Goal: Communication & Community: Answer question/provide support

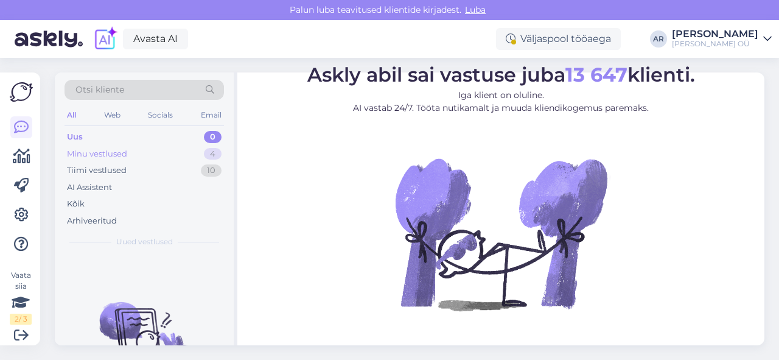
click at [151, 159] on div "Minu vestlused 4" at bounding box center [144, 153] width 159 height 17
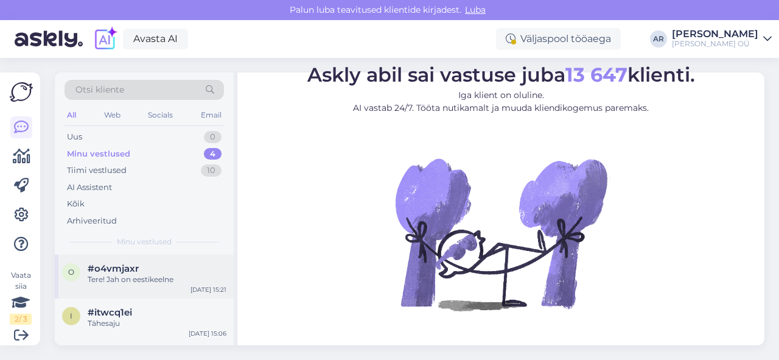
click at [167, 274] on div "Tere! Jah on eestikeelne" at bounding box center [157, 279] width 139 height 11
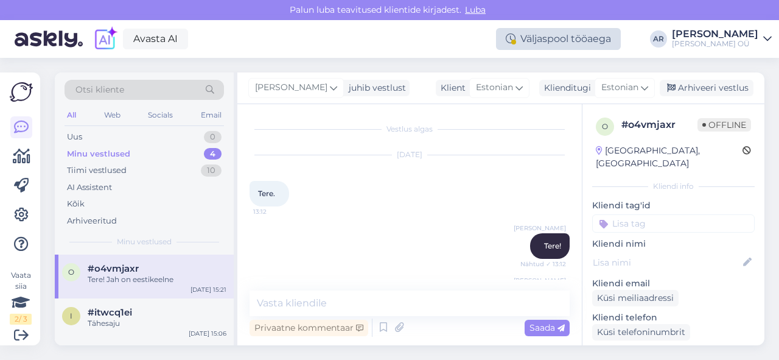
scroll to position [418, 0]
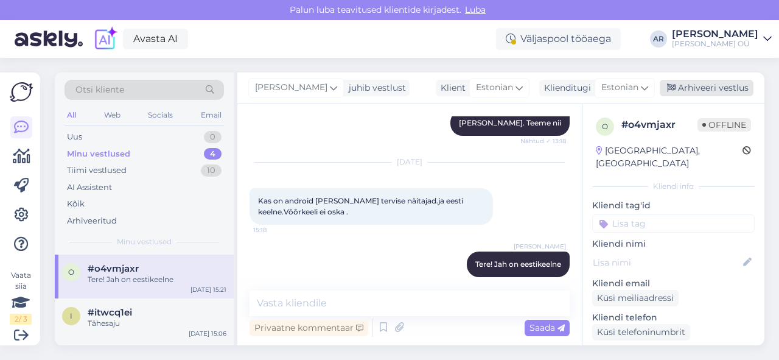
click at [668, 84] on icon at bounding box center [671, 88] width 9 height 9
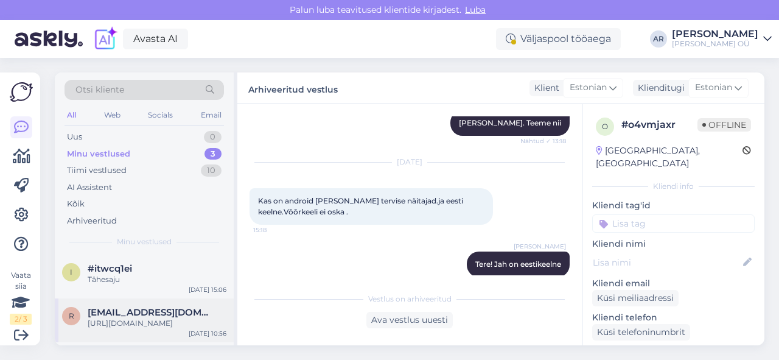
click at [200, 299] on div "R [EMAIL_ADDRESS][DOMAIN_NAME] [URL][DOMAIN_NAME] [DATE] 10:56" at bounding box center [144, 320] width 179 height 44
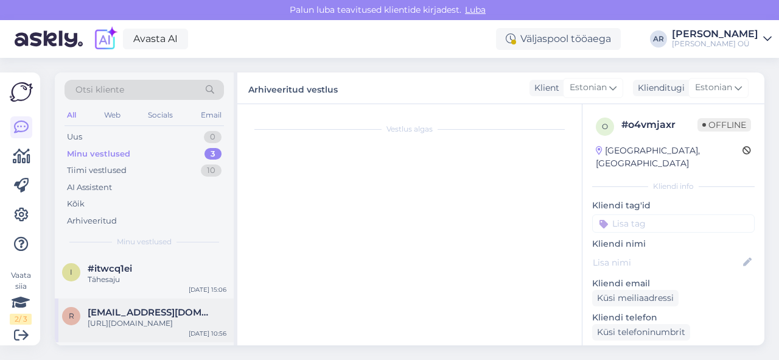
scroll to position [403, 0]
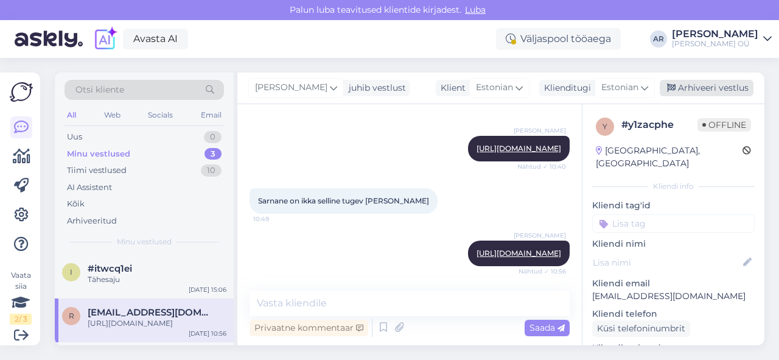
click at [689, 94] on div "Arhiveeri vestlus" at bounding box center [707, 88] width 94 height 16
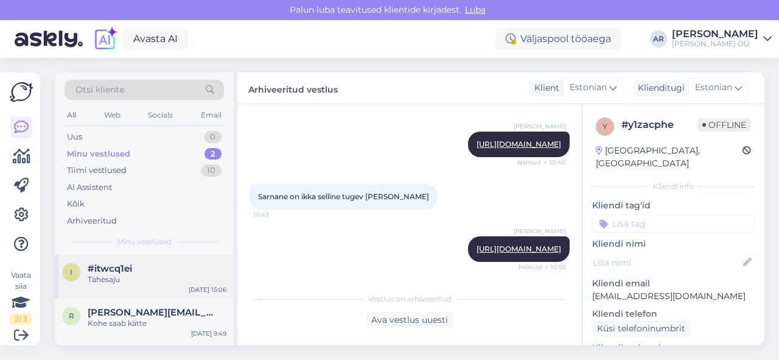
click at [187, 282] on div "Tähesaju" at bounding box center [157, 279] width 139 height 11
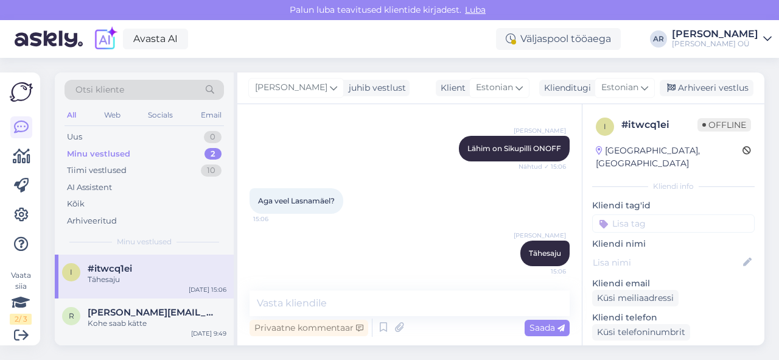
scroll to position [150, 0]
click at [725, 85] on div "Arhiveeri vestlus" at bounding box center [707, 88] width 94 height 16
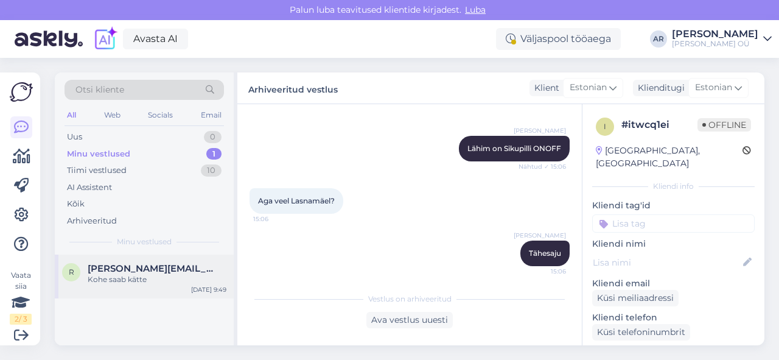
click at [127, 285] on div "R [PERSON_NAME][EMAIL_ADDRESS][DOMAIN_NAME] Kohe saab kätte [DATE] 9:49" at bounding box center [144, 276] width 179 height 44
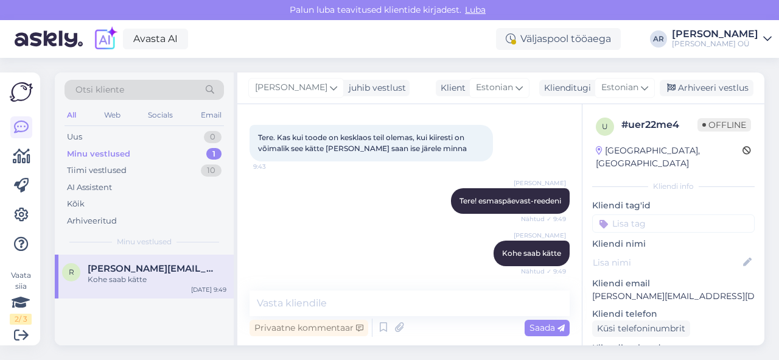
click at [726, 78] on div "[PERSON_NAME] juhib vestlust Klient [DEMOGRAPHIC_DATA] Klienditugi [DEMOGRAPHIC…" at bounding box center [500, 88] width 527 height 32
click at [724, 83] on div "Arhiveeri vestlus" at bounding box center [707, 88] width 94 height 16
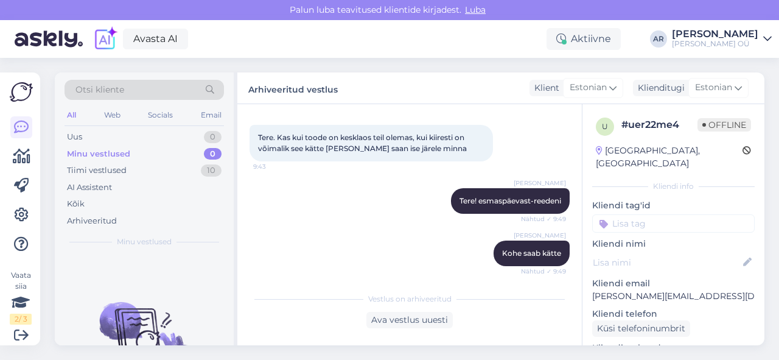
click at [170, 127] on div "Otsi kliente All Web Socials Email Uus 0 Minu vestlused 0 Tiimi vestlused 10 AI…" at bounding box center [144, 163] width 179 height 182
click at [170, 145] on div "Minu vestlused 0" at bounding box center [144, 153] width 159 height 17
click at [170, 137] on div "Uus 0" at bounding box center [144, 136] width 159 height 17
click at [175, 170] on div "Tiimi vestlused 10" at bounding box center [144, 170] width 159 height 17
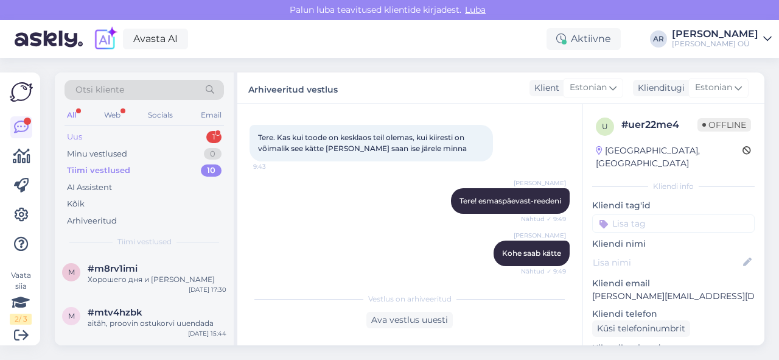
click at [164, 136] on div "Uus 1" at bounding box center [144, 136] width 159 height 17
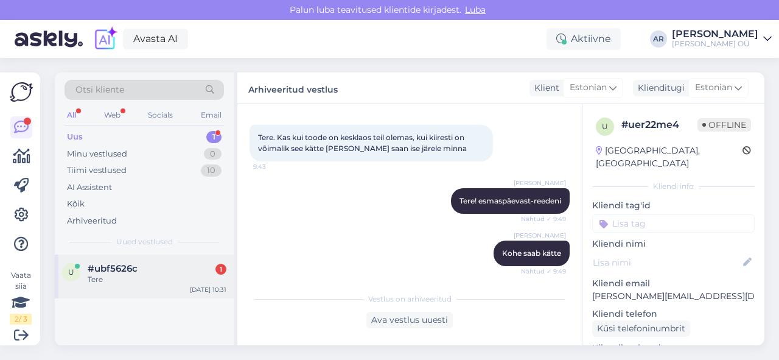
click at [182, 282] on div "Tere" at bounding box center [157, 279] width 139 height 11
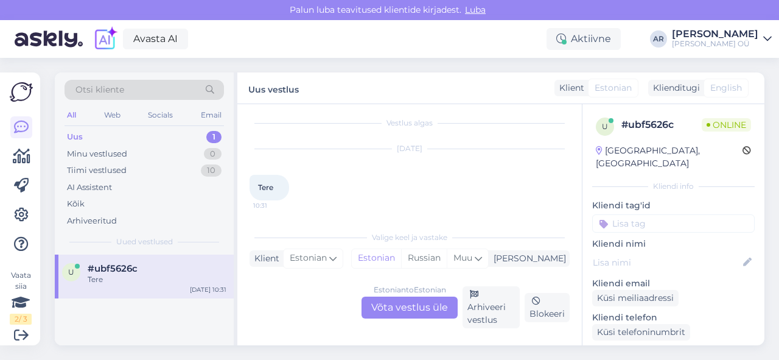
click at [401, 309] on div "Estonian to Estonian Võta vestlus üle" at bounding box center [410, 307] width 96 height 22
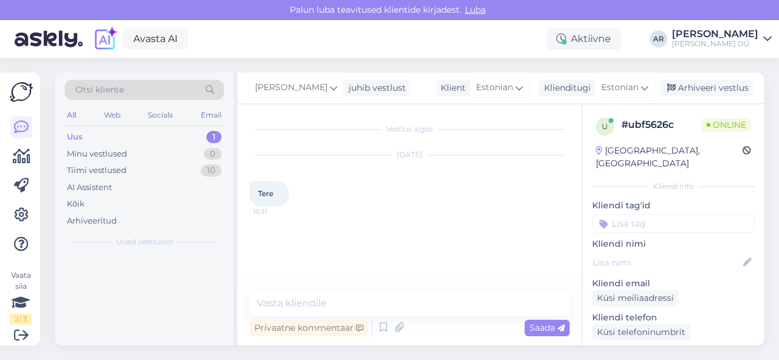
scroll to position [0, 0]
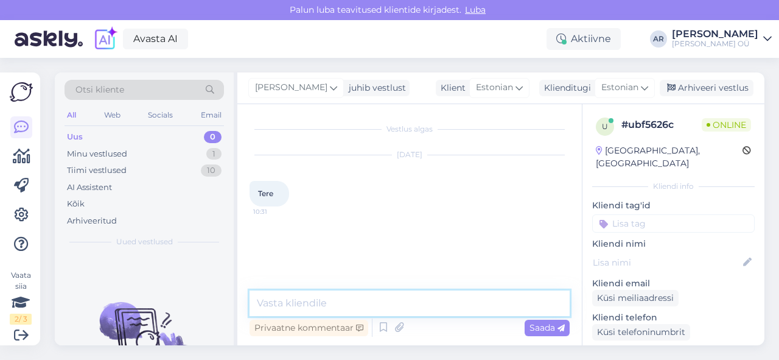
click at [397, 306] on textarea at bounding box center [410, 303] width 320 height 26
type textarea "Tere!"
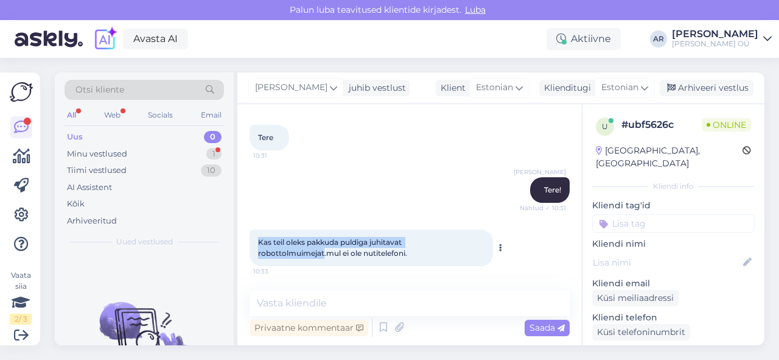
drag, startPoint x: 324, startPoint y: 250, endPoint x: 256, endPoint y: 235, distance: 69.8
click at [256, 235] on div "Kas teil oleks pakkuda puldiga juhitavat robottolmuimejat.mul ei ole nutitelefo…" at bounding box center [371, 247] width 243 height 37
copy span "Kas teil oleks pakkuda puldiga juhitavat robottolmuimejat"
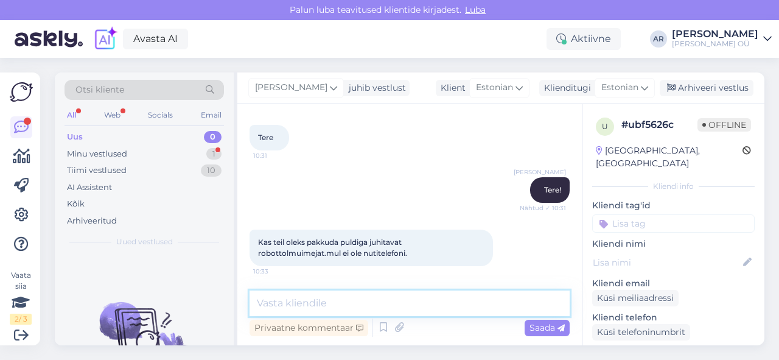
click at [309, 305] on textarea at bounding box center [410, 303] width 320 height 26
paste textarea "[URL][DOMAIN_NAME]"
type textarea "[URL][DOMAIN_NAME]"
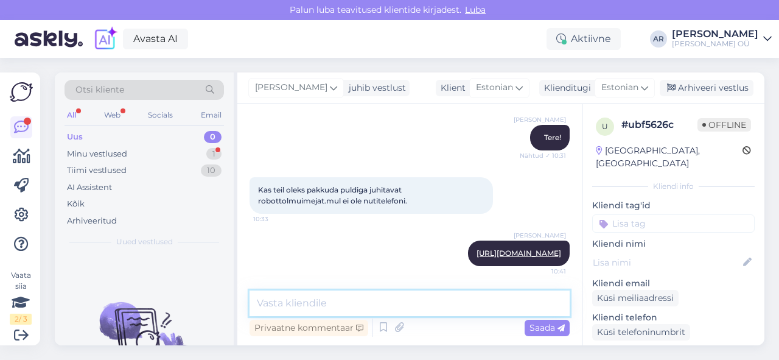
click at [420, 297] on textarea at bounding box center [410, 303] width 320 height 26
paste textarea "komplektis on kaugjuhtimispult"
type textarea "komplektis on kaugjuhtimispult"
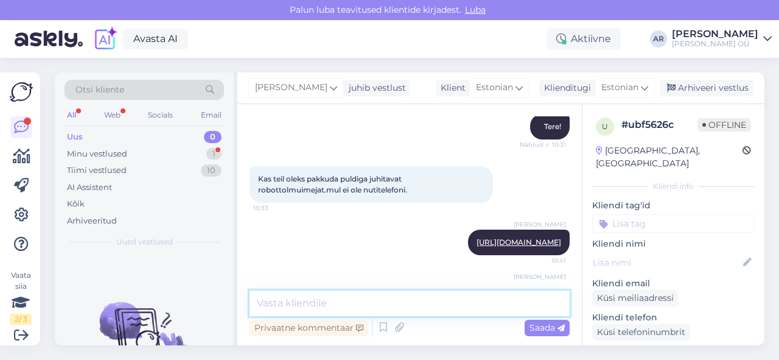
scroll to position [172, 0]
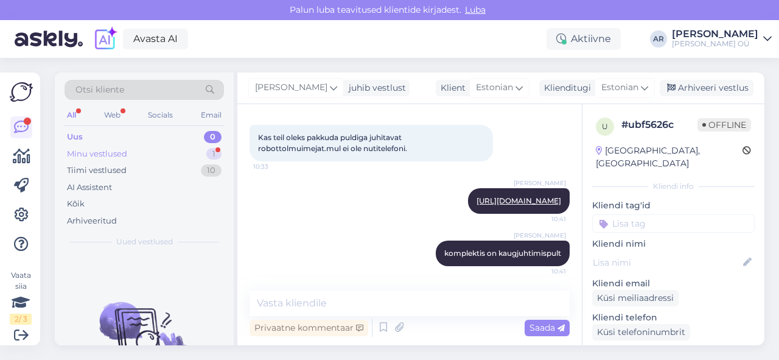
click at [146, 155] on div "Minu vestlused 1" at bounding box center [144, 153] width 159 height 17
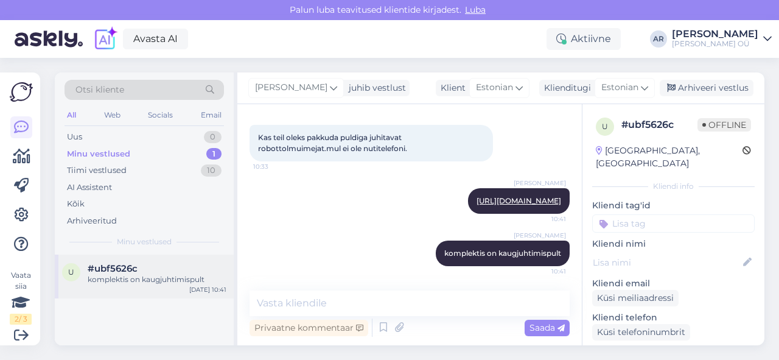
click at [162, 283] on div "komplektis on kaugjuhtimispult" at bounding box center [157, 279] width 139 height 11
click at [174, 130] on div "Uus 1" at bounding box center [144, 136] width 159 height 17
click at [164, 280] on div "У вас есть карта клиента?" at bounding box center [157, 279] width 139 height 11
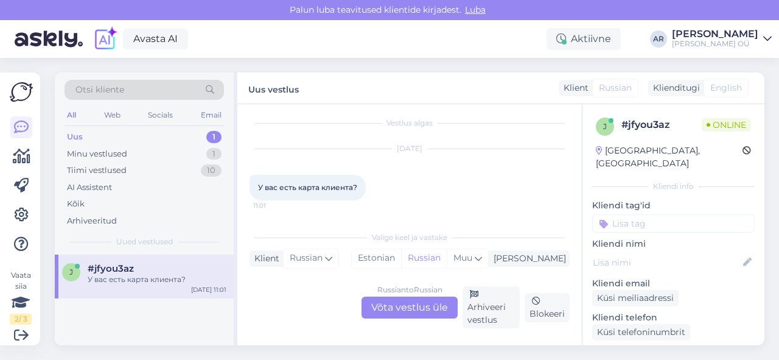
click at [382, 303] on div "Russian to Russian Võta vestlus üle" at bounding box center [410, 307] width 96 height 22
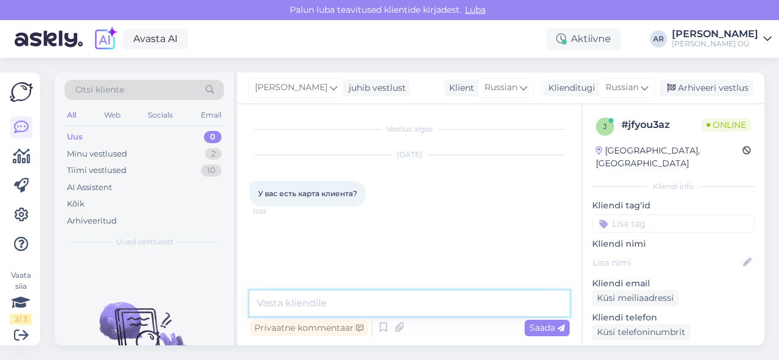
click at [382, 296] on textarea at bounding box center [410, 303] width 320 height 26
type textarea "Здравствуйте"
click at [381, 296] on textarea "Нет" at bounding box center [410, 303] width 320 height 26
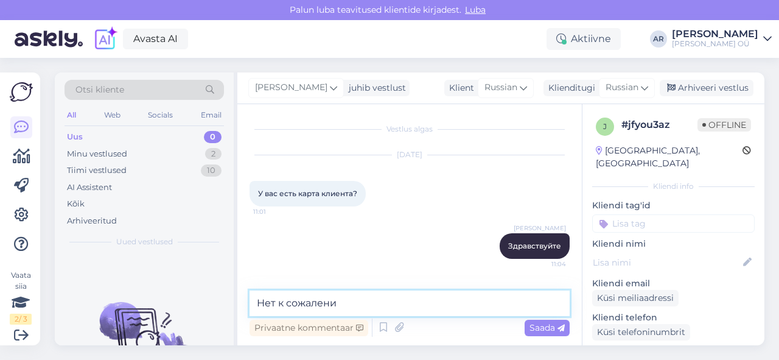
type textarea "Нет к сожалению"
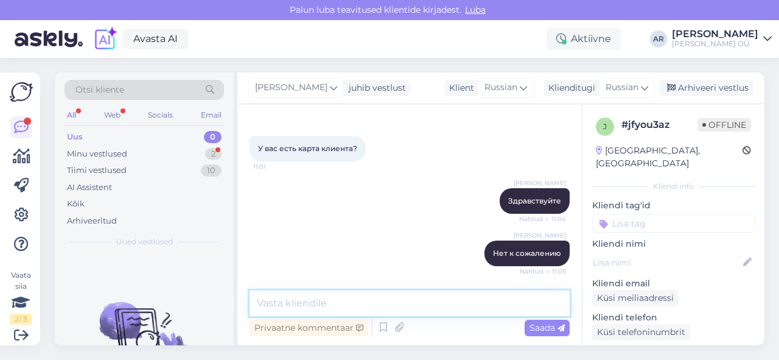
scroll to position [108, 0]
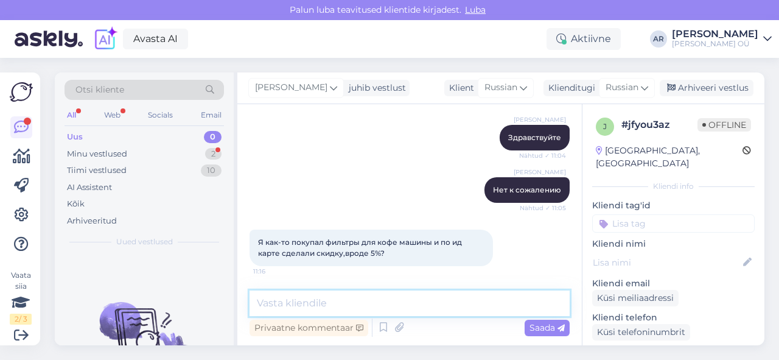
click at [409, 293] on textarea at bounding box center [410, 303] width 320 height 26
click at [358, 294] on textarea at bounding box center [410, 303] width 320 height 26
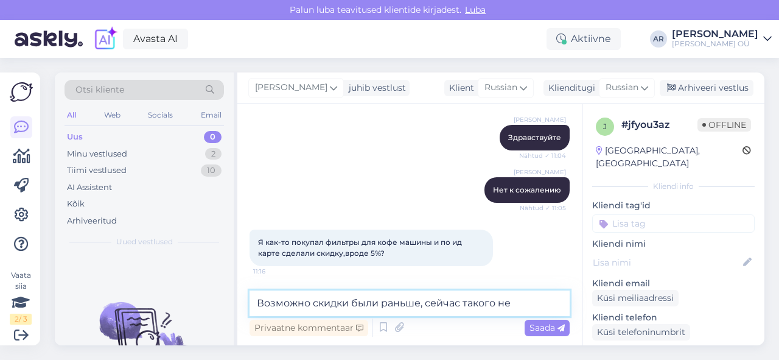
type textarea "Возможно скидки были раньше, сейчас такого нет"
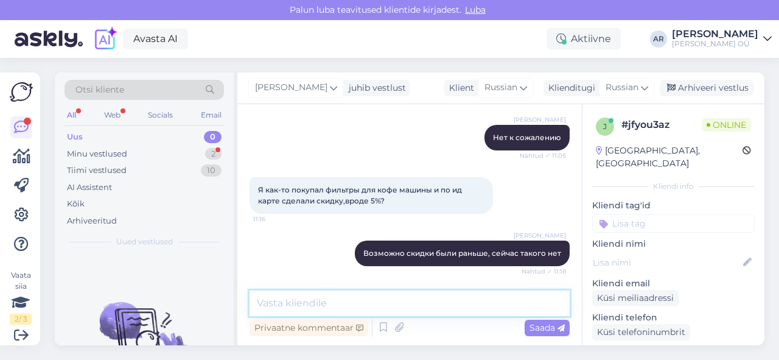
scroll to position [213, 0]
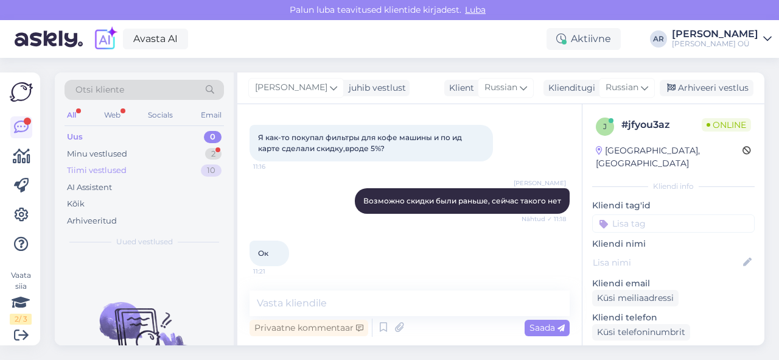
click at [169, 168] on div "Tiimi vestlused 10" at bounding box center [144, 170] width 159 height 17
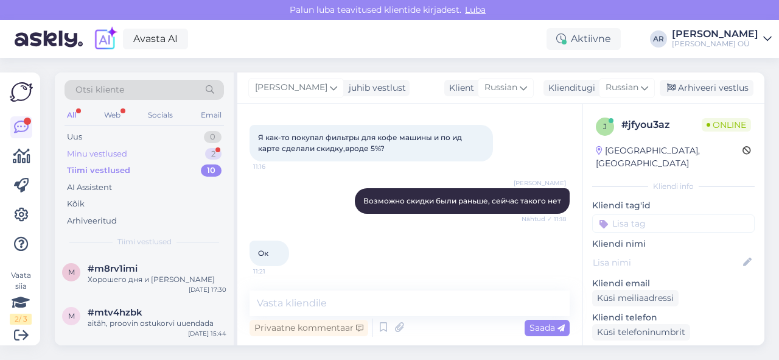
click at [173, 159] on div "Minu vestlused 2" at bounding box center [144, 153] width 159 height 17
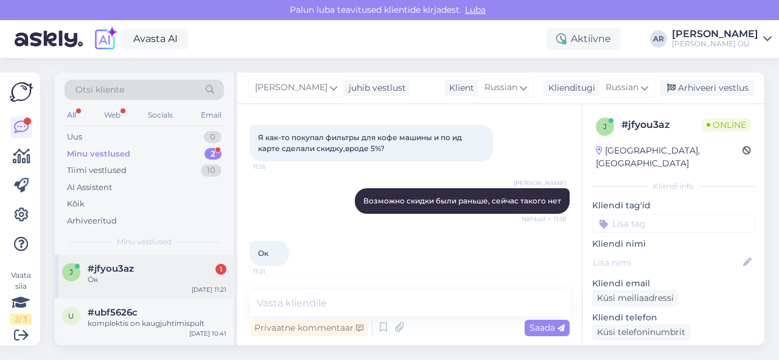
click at [176, 278] on div "Ок" at bounding box center [157, 279] width 139 height 11
click at [178, 310] on div "#ubf5626c" at bounding box center [157, 312] width 139 height 11
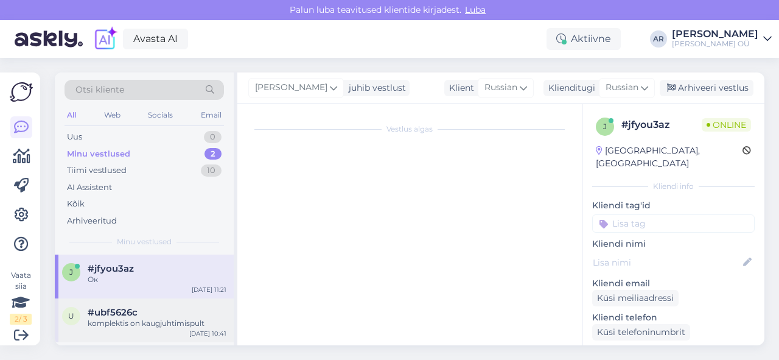
scroll to position [172, 0]
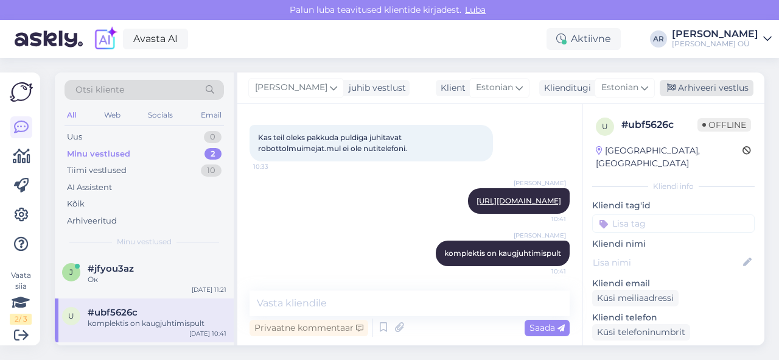
click at [697, 90] on div "Arhiveeri vestlus" at bounding box center [707, 88] width 94 height 16
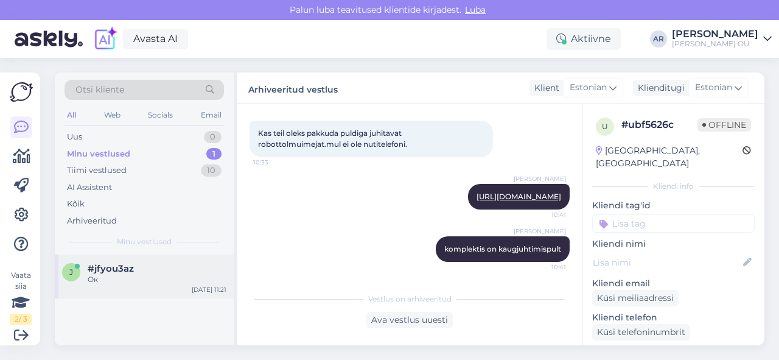
click at [172, 289] on div "j #jfyou3az Ок [DATE] 11:21" at bounding box center [144, 276] width 179 height 44
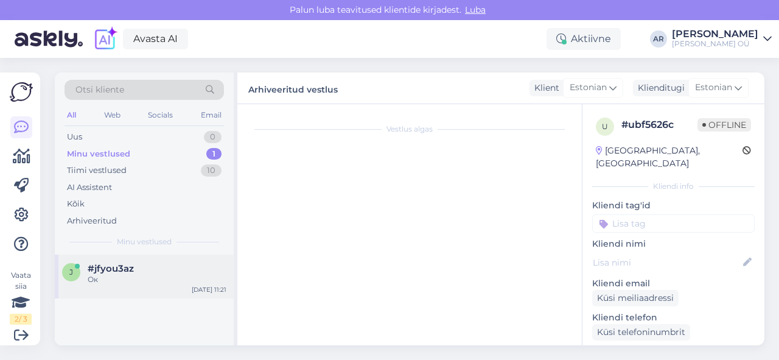
scroll to position [213, 0]
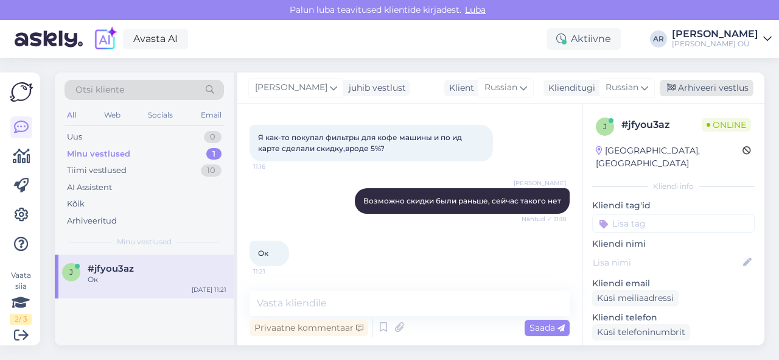
click at [720, 86] on div "Arhiveeri vestlus" at bounding box center [707, 88] width 94 height 16
